Goal: Book appointment/travel/reservation

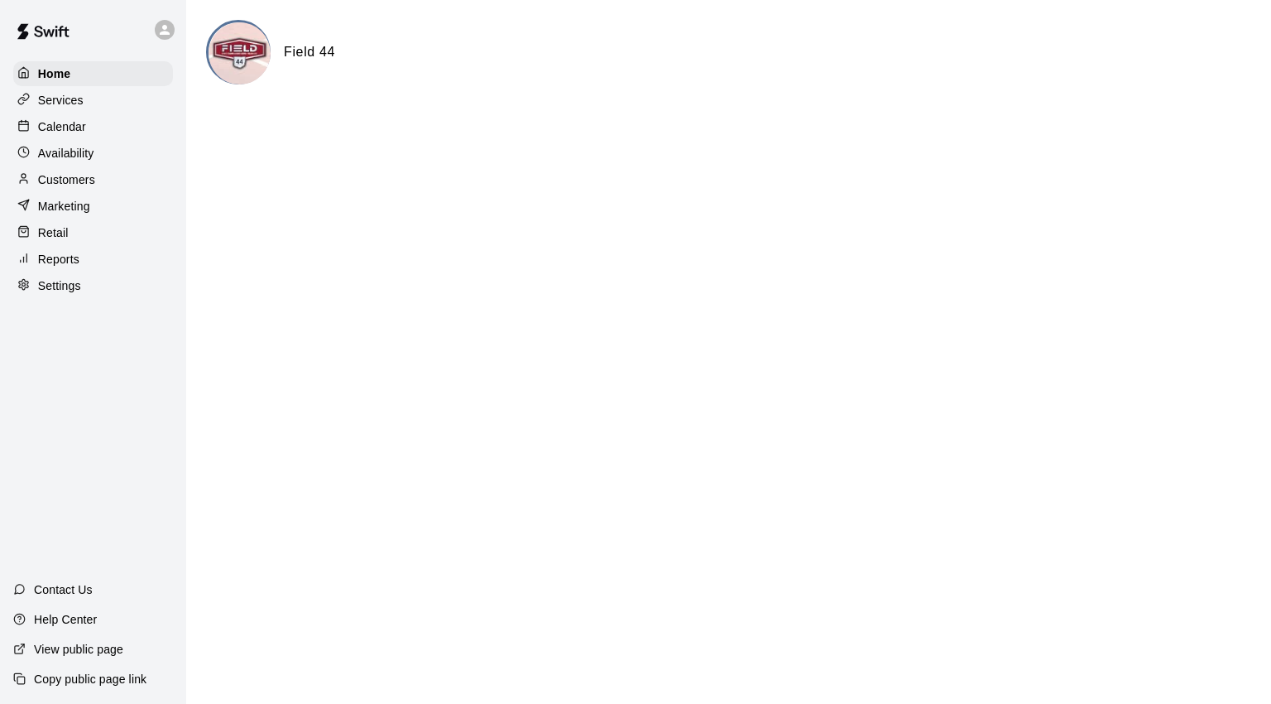
click at [89, 130] on div "Calendar" at bounding box center [93, 126] width 160 height 25
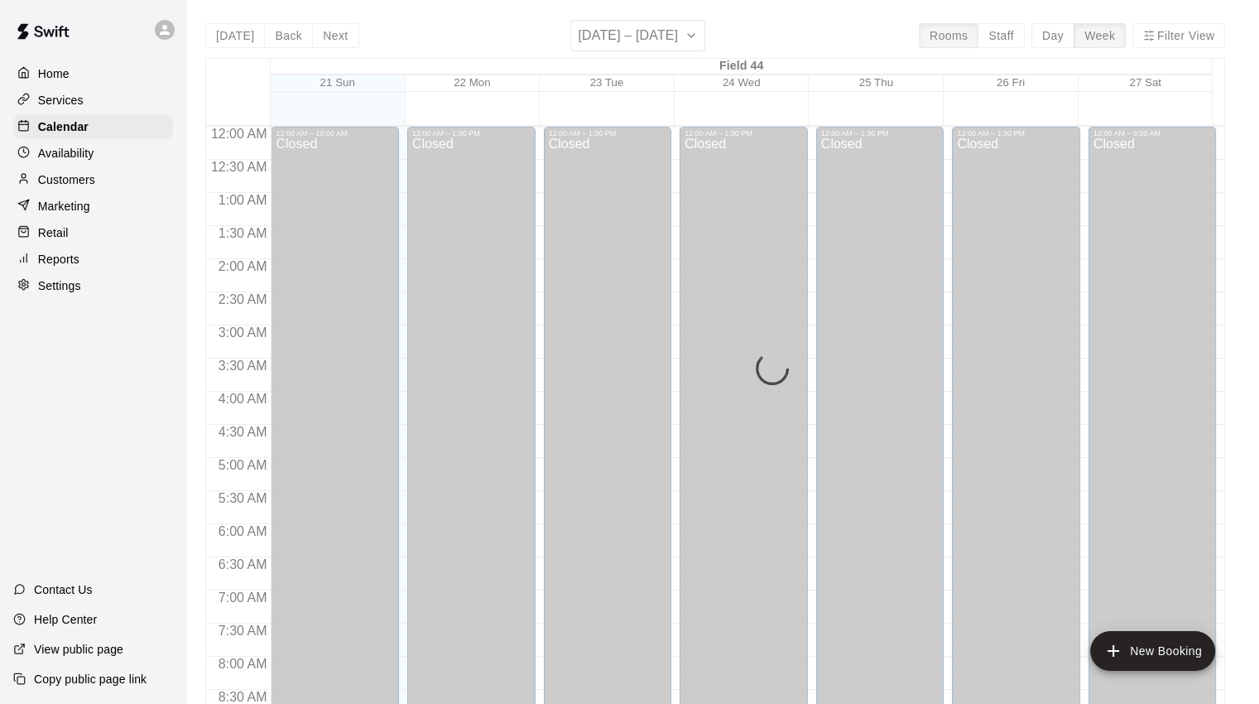
scroll to position [926, 0]
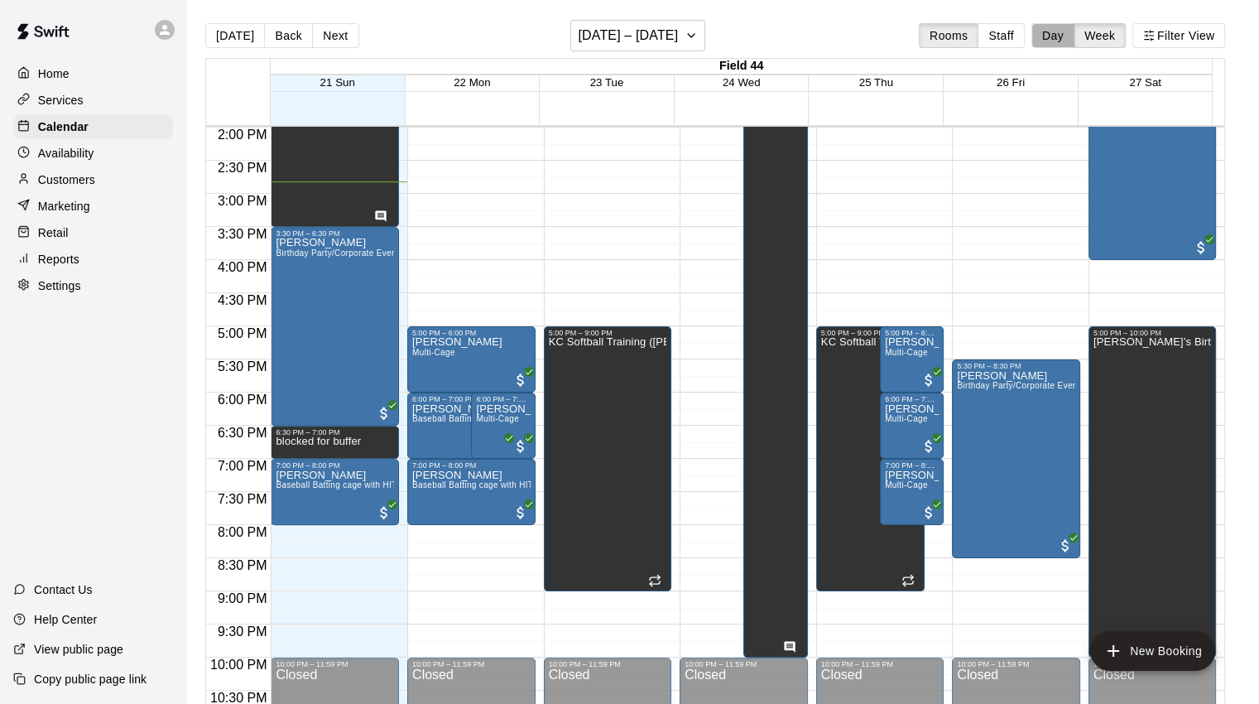
click at [1074, 35] on button "Day" at bounding box center [1052, 35] width 43 height 25
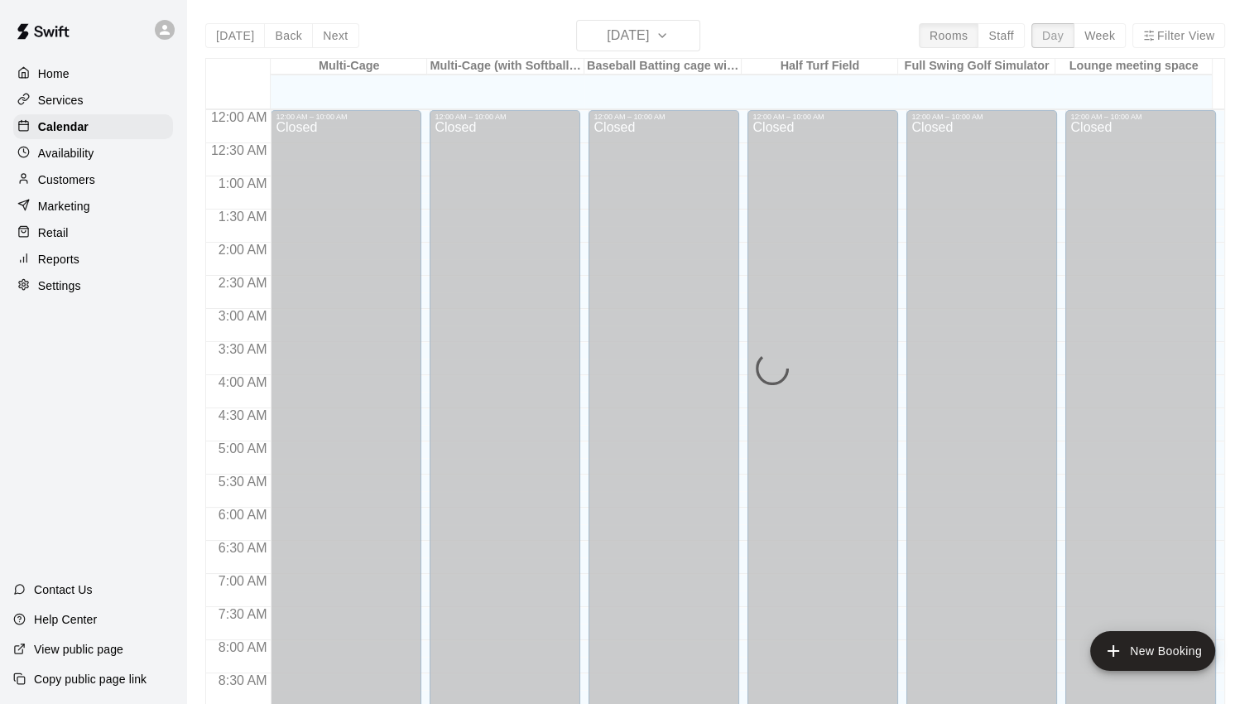
scroll to position [977, 0]
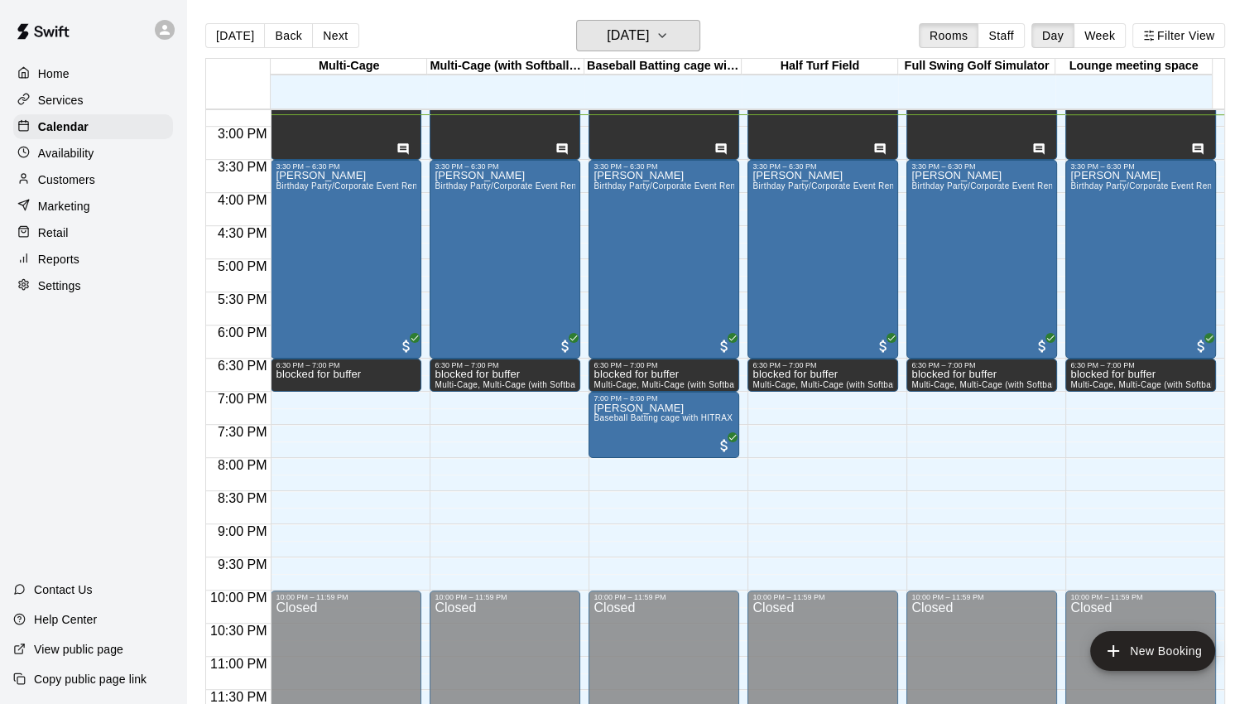
click at [666, 35] on icon "button" at bounding box center [662, 35] width 7 height 3
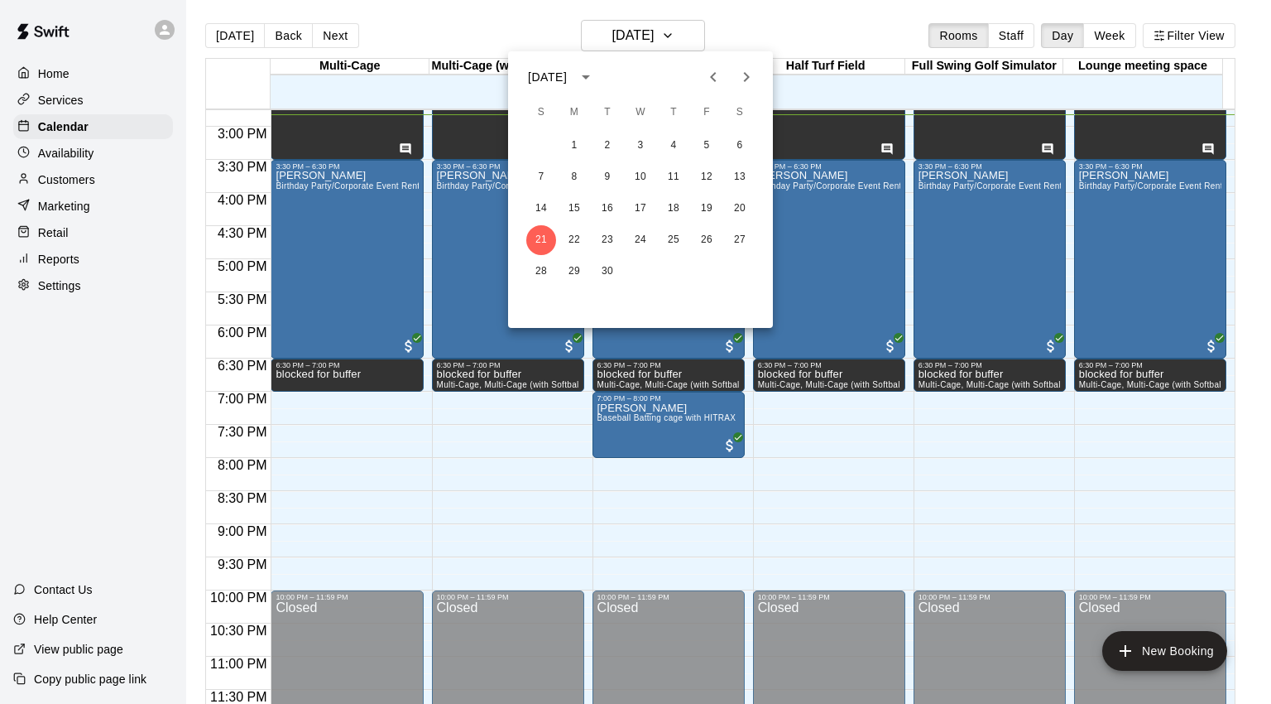
click at [738, 75] on icon "Next month" at bounding box center [747, 77] width 20 height 20
click at [709, 75] on icon "Previous month" at bounding box center [714, 77] width 20 height 20
click at [743, 147] on button "1" at bounding box center [740, 146] width 30 height 30
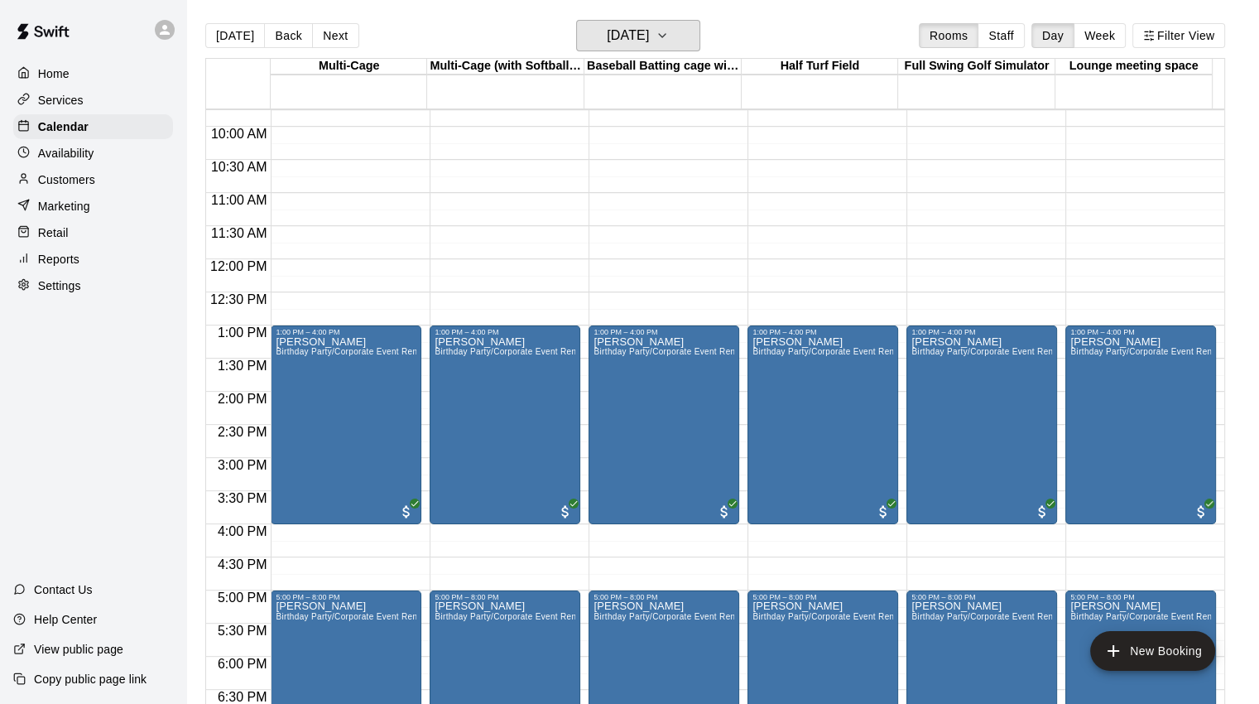
scroll to position [315, 0]
